Goal: Task Accomplishment & Management: Complete application form

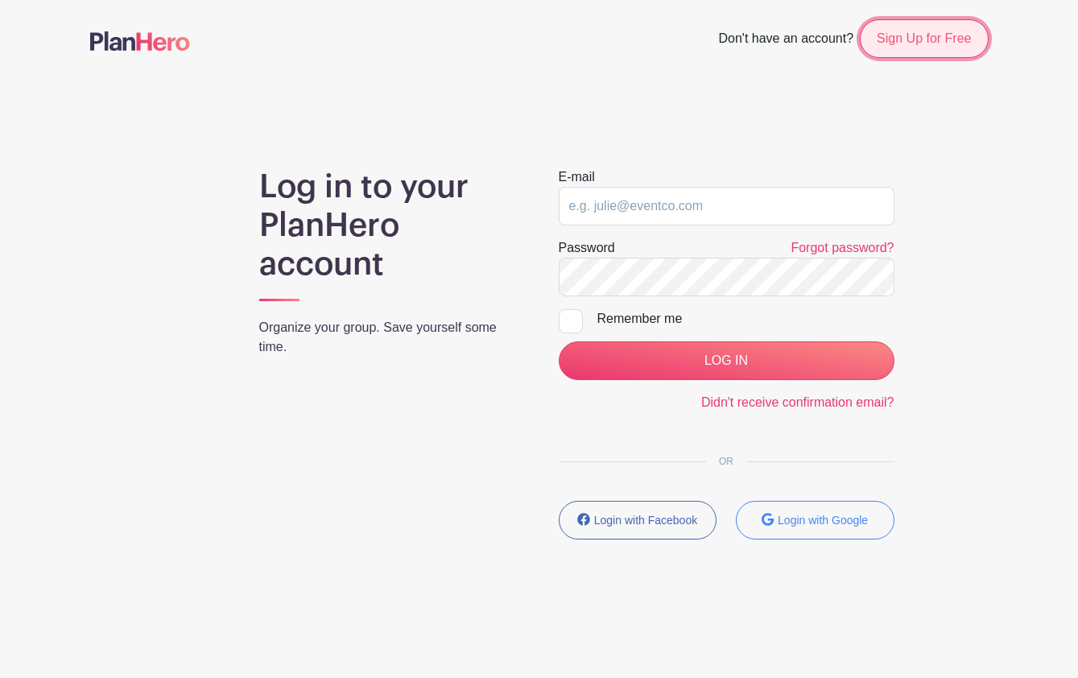
click at [886, 37] on link "Sign Up for Free" at bounding box center [924, 38] width 128 height 39
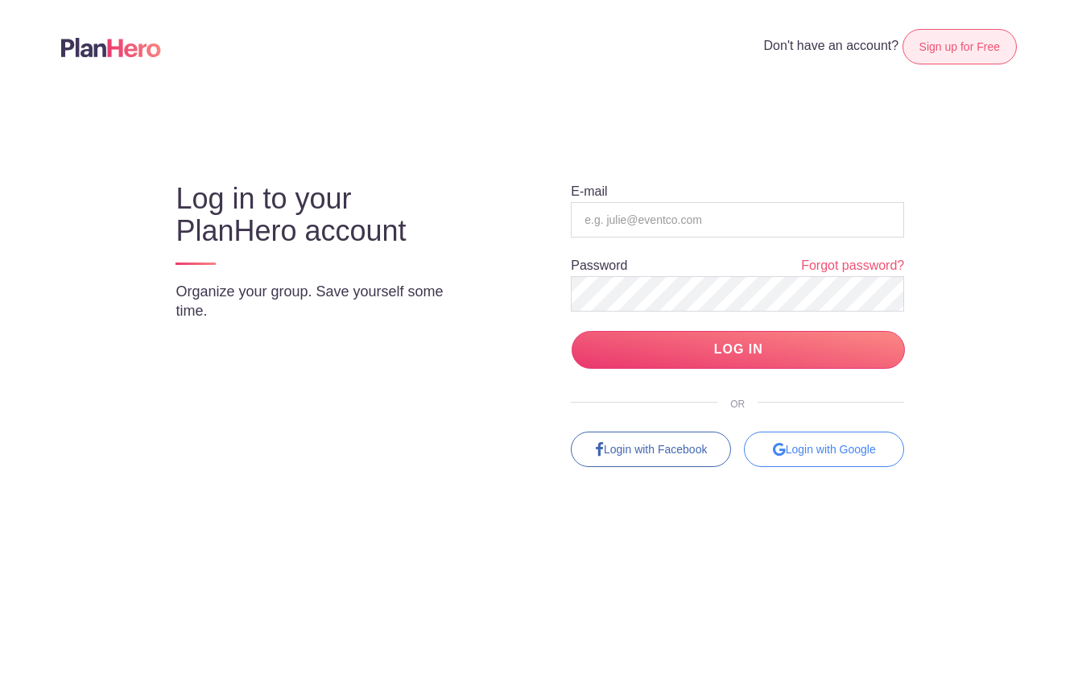
click at [933, 43] on link "Sign up for Free" at bounding box center [959, 46] width 114 height 35
